Goal: Check status: Check status

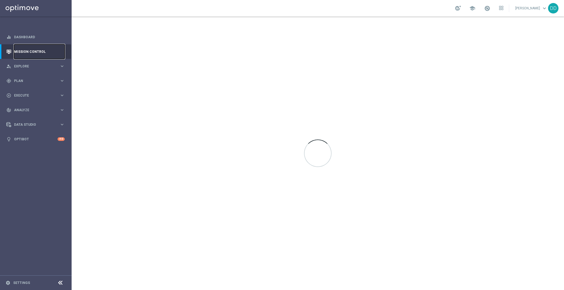
click at [54, 53] on link "Mission Control" at bounding box center [39, 51] width 51 height 15
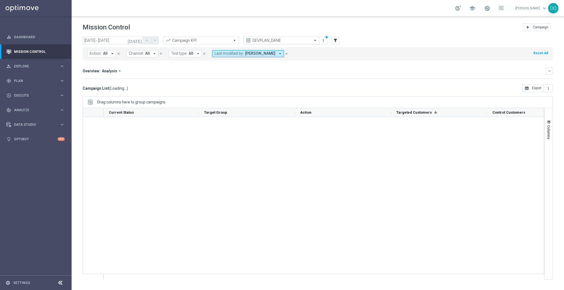
click at [302, 37] on div "DEVPLAN_DANE" at bounding box center [281, 41] width 76 height 8
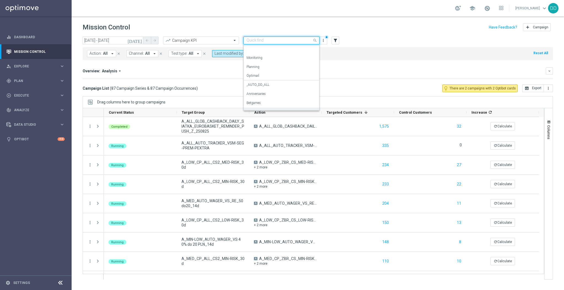
scroll to position [52, 0]
click at [267, 59] on label "BG_VS - Reach Expander" at bounding box center [264, 60] width 36 height 5
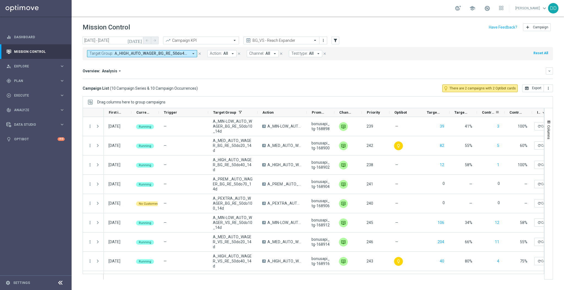
click at [488, 113] on span "Control Customers" at bounding box center [488, 112] width 13 height 4
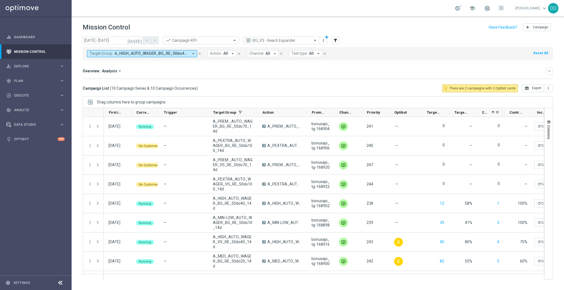
click at [488, 113] on span "Control Customers" at bounding box center [485, 112] width 7 height 4
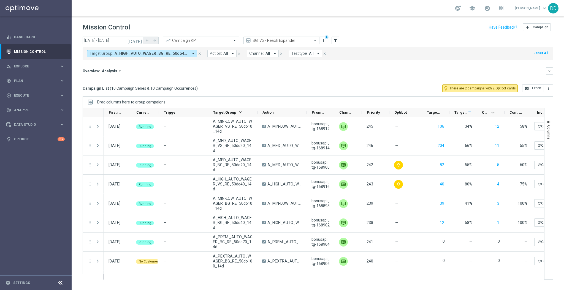
click at [468, 112] on span at bounding box center [470, 112] width 4 height 4
click at [444, 112] on span at bounding box center [442, 112] width 4 height 4
click at [435, 112] on span "Targeted Customers" at bounding box center [433, 112] width 13 height 4
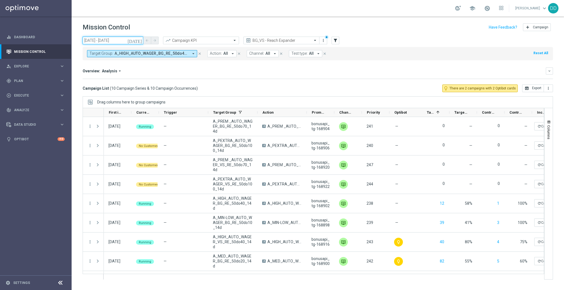
click at [121, 39] on input "25 Aug 2025 - 25 Aug 2025" at bounding box center [113, 41] width 61 height 8
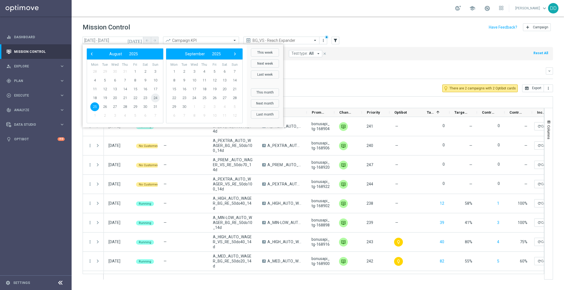
click at [157, 97] on span "24" at bounding box center [155, 98] width 9 height 9
click at [97, 105] on span "25" at bounding box center [94, 106] width 9 height 9
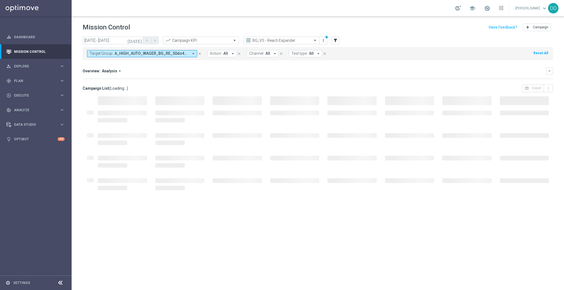
click at [62, 284] on icon at bounding box center [60, 283] width 7 height 7
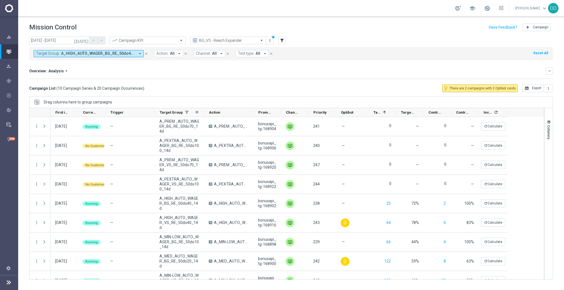
click at [173, 111] on span "Target Group" at bounding box center [171, 112] width 23 height 4
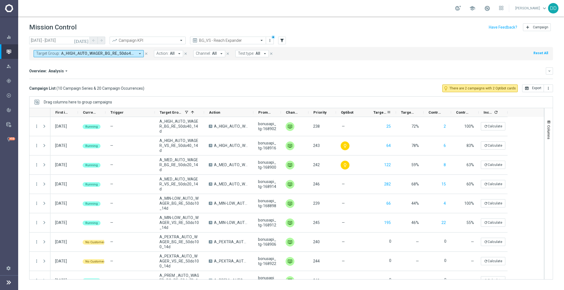
click at [386, 113] on span "Targeted Customers" at bounding box center [379, 112] width 13 height 4
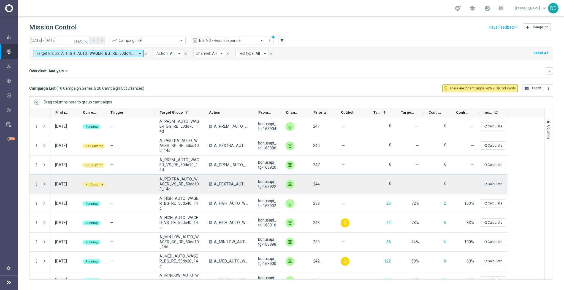
scroll to position [30, 0]
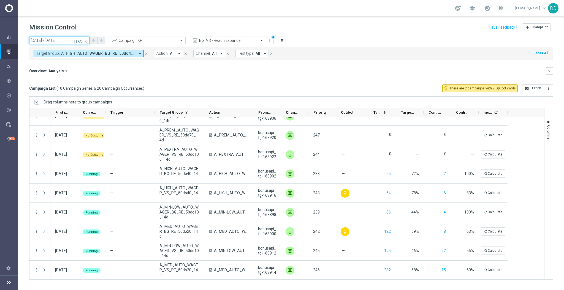
click at [52, 40] on input "24 Aug 2025 - 25 Aug 2025" at bounding box center [59, 41] width 61 height 8
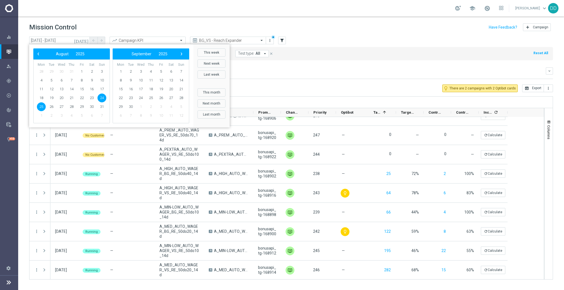
click at [41, 106] on span "25" at bounding box center [41, 106] width 9 height 9
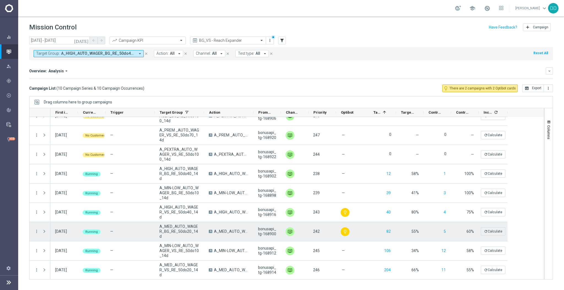
scroll to position [0, 0]
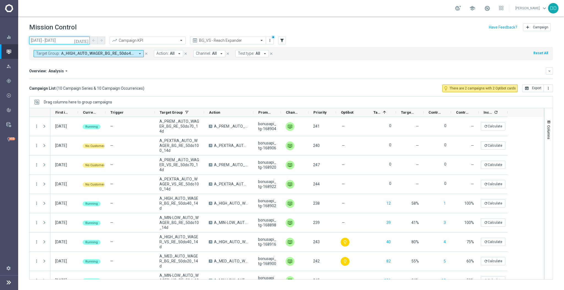
click at [68, 39] on input "25 Aug 2025 - 25 Aug 2025" at bounding box center [59, 41] width 61 height 8
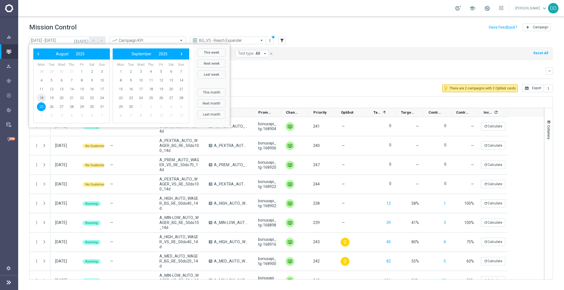
click at [40, 97] on span "18" at bounding box center [41, 98] width 9 height 9
click at [52, 108] on span "26" at bounding box center [51, 106] width 9 height 9
type input "18 Aug 2025 - 26 Aug 2025"
